Goal: Find specific page/section: Find specific page/section

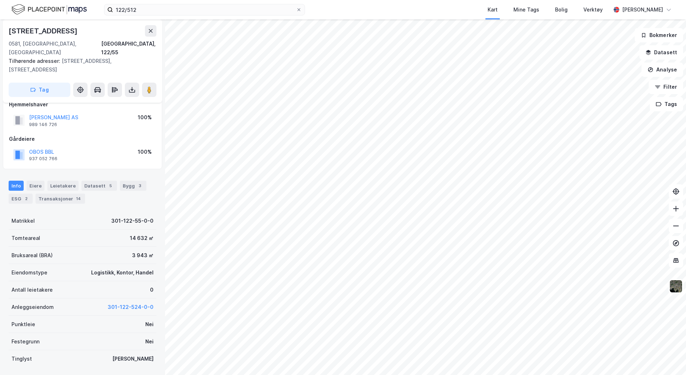
scroll to position [36, 0]
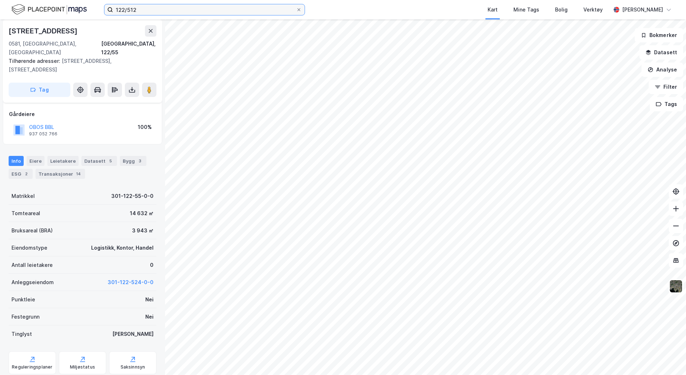
drag, startPoint x: 142, startPoint y: 13, endPoint x: 20, endPoint y: 11, distance: 122.8
click at [34, 11] on div "122/512 Kart Mine Tags [PERSON_NAME] Verktøy Trine Lianes" at bounding box center [343, 9] width 686 height 19
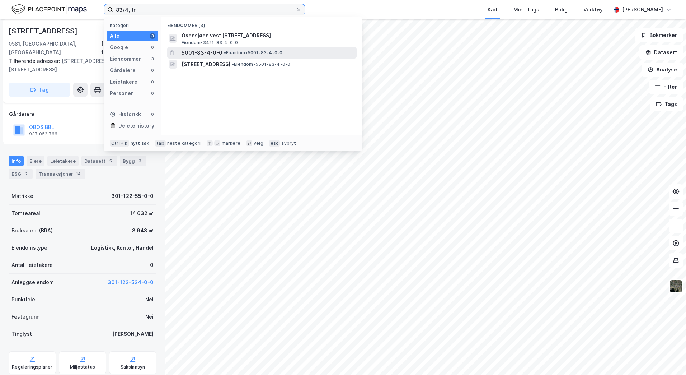
type input "83/4, tr"
click at [197, 53] on span "5001-83-4-0-0" at bounding box center [202, 52] width 41 height 9
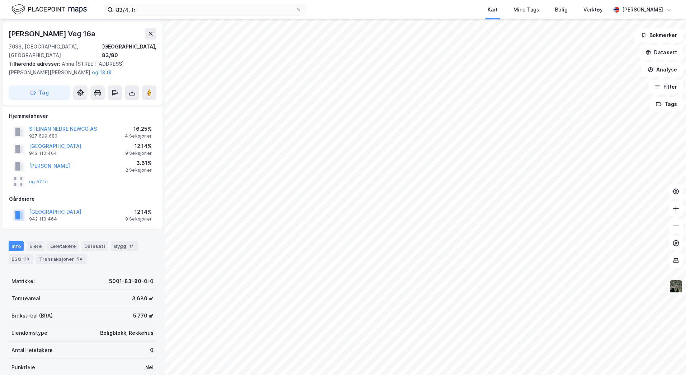
scroll to position [36, 0]
